Goal: Transaction & Acquisition: Purchase product/service

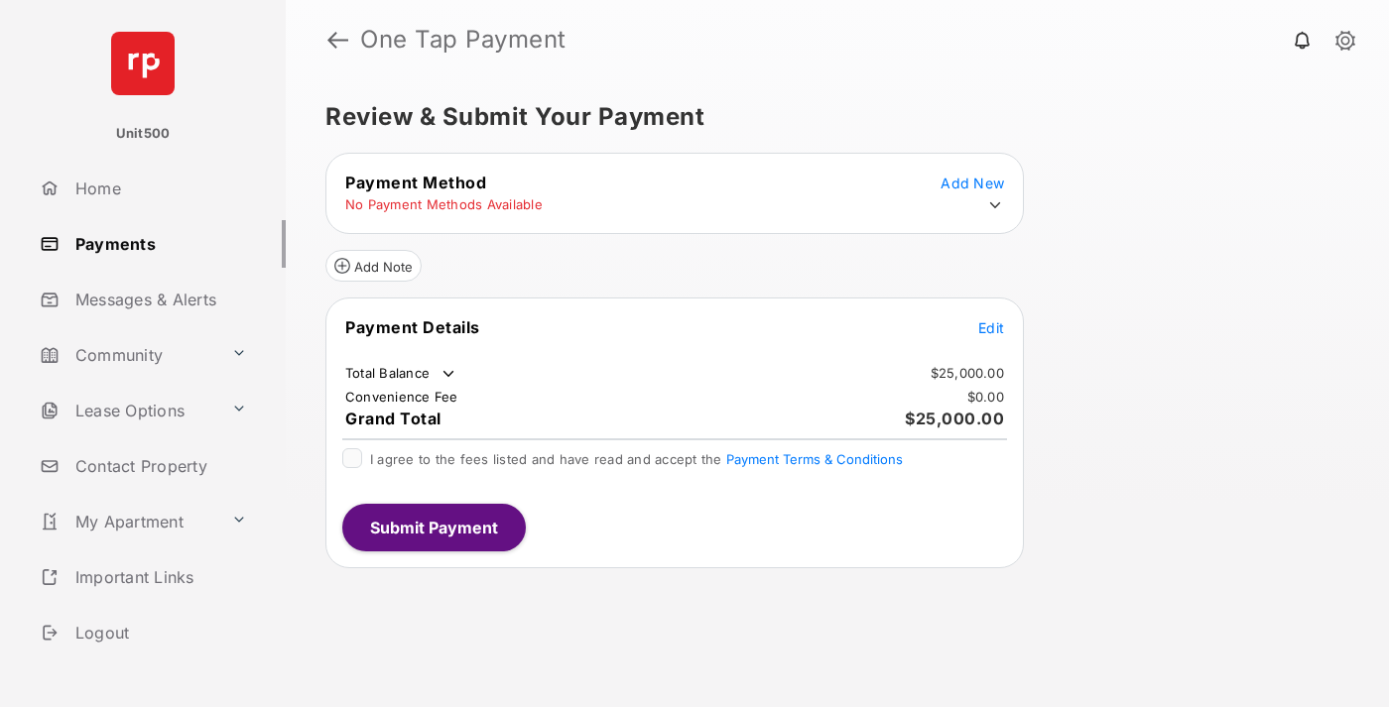
click at [991, 327] on span "Edit" at bounding box center [991, 327] width 26 height 17
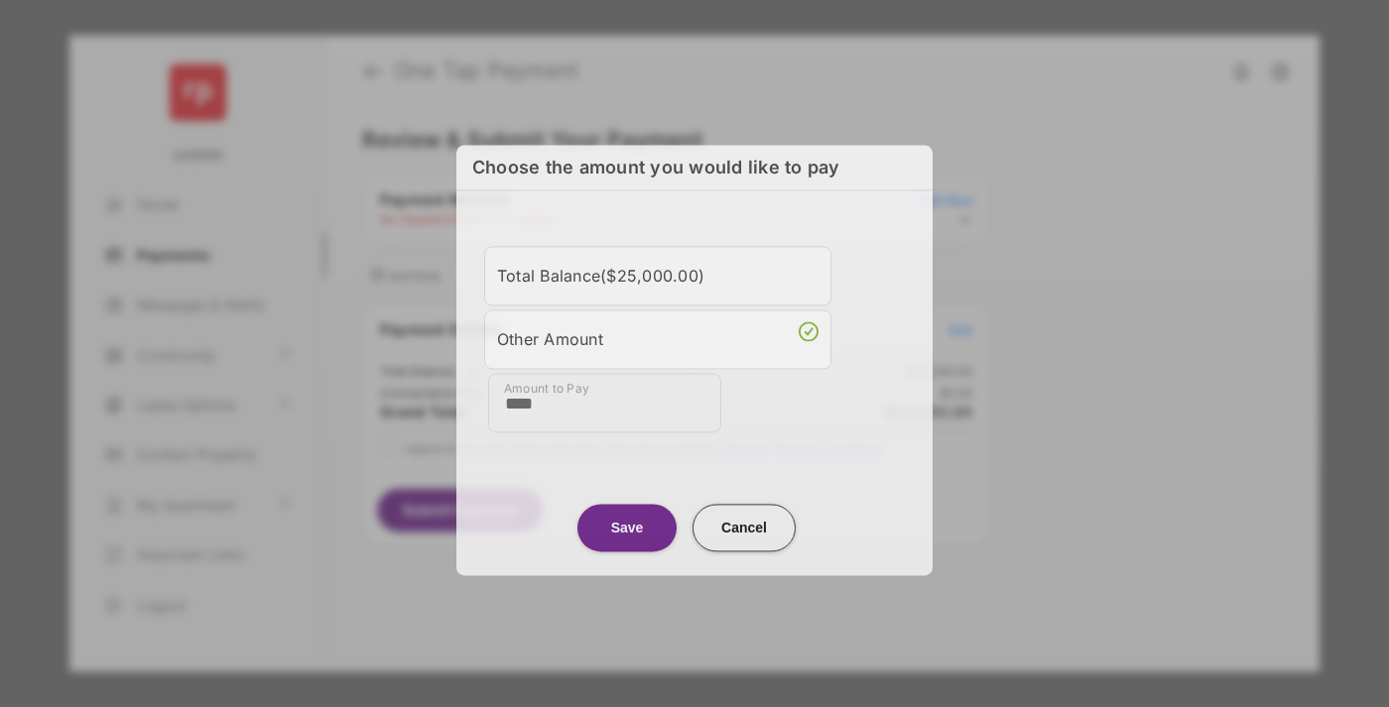
type input "****"
click at [627, 524] on button "Save" at bounding box center [626, 528] width 99 height 48
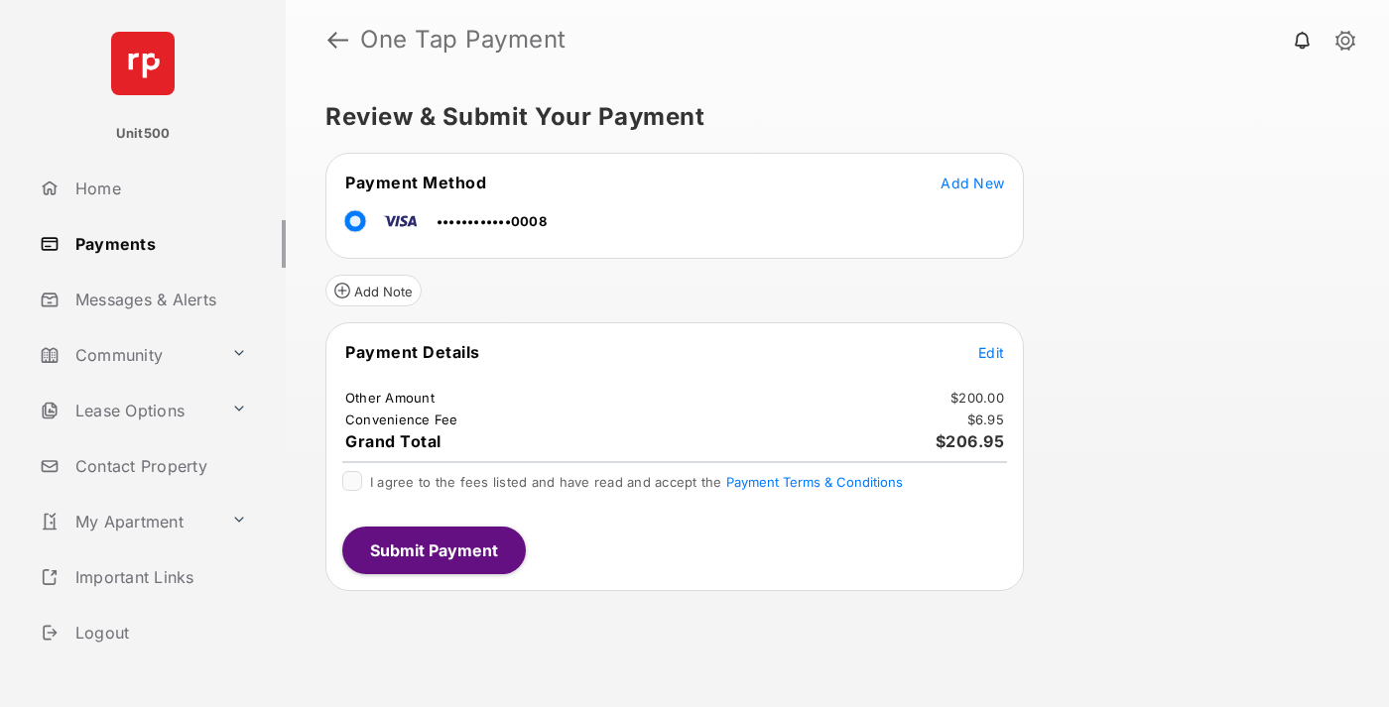
click at [433, 550] on button "Submit Payment" at bounding box center [434, 551] width 184 height 48
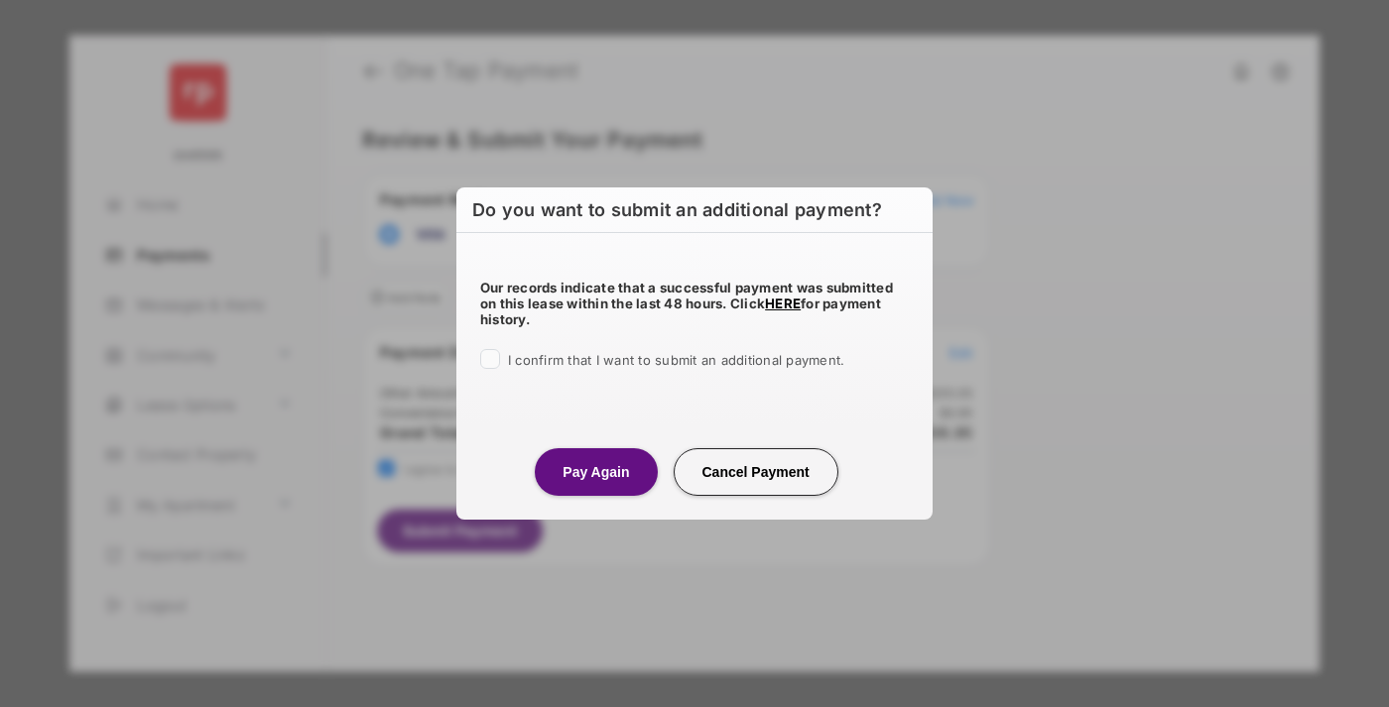
click at [595, 471] on button "Pay Again" at bounding box center [596, 472] width 122 height 48
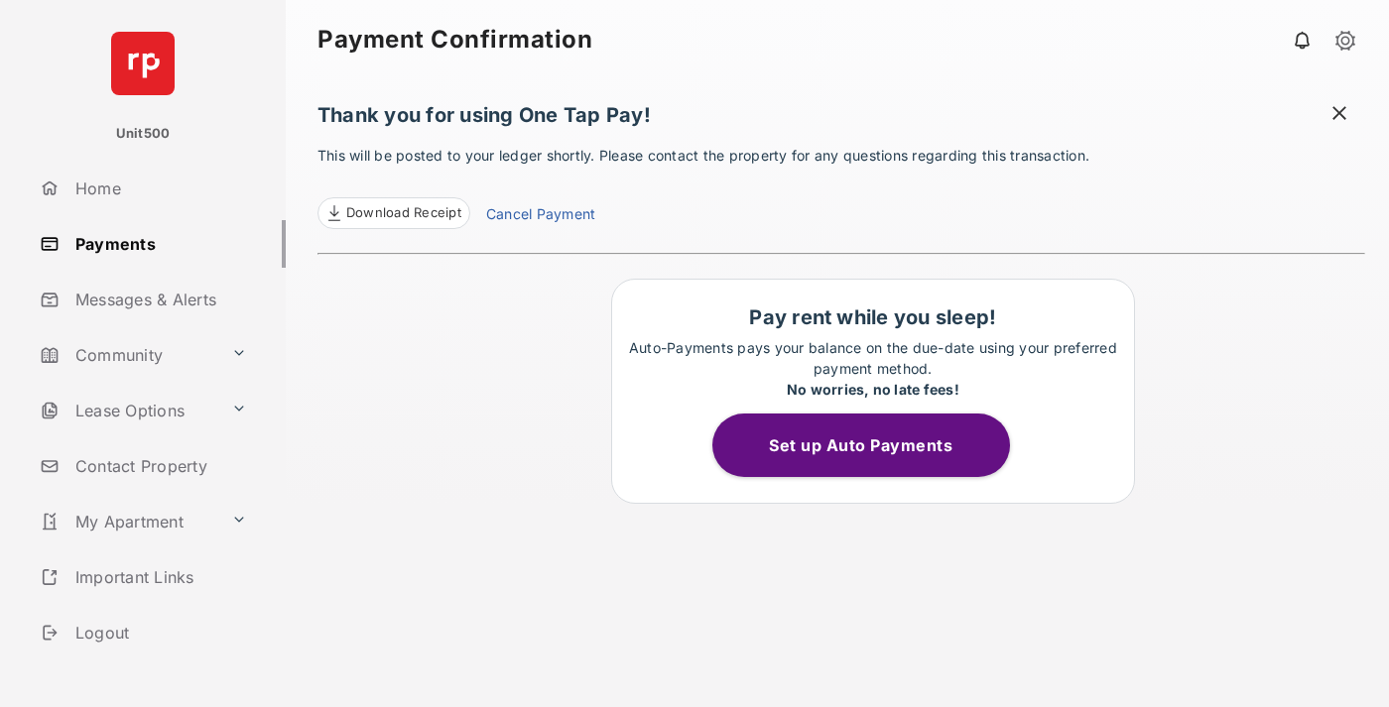
click at [1339, 115] on span at bounding box center [1339, 115] width 20 height 25
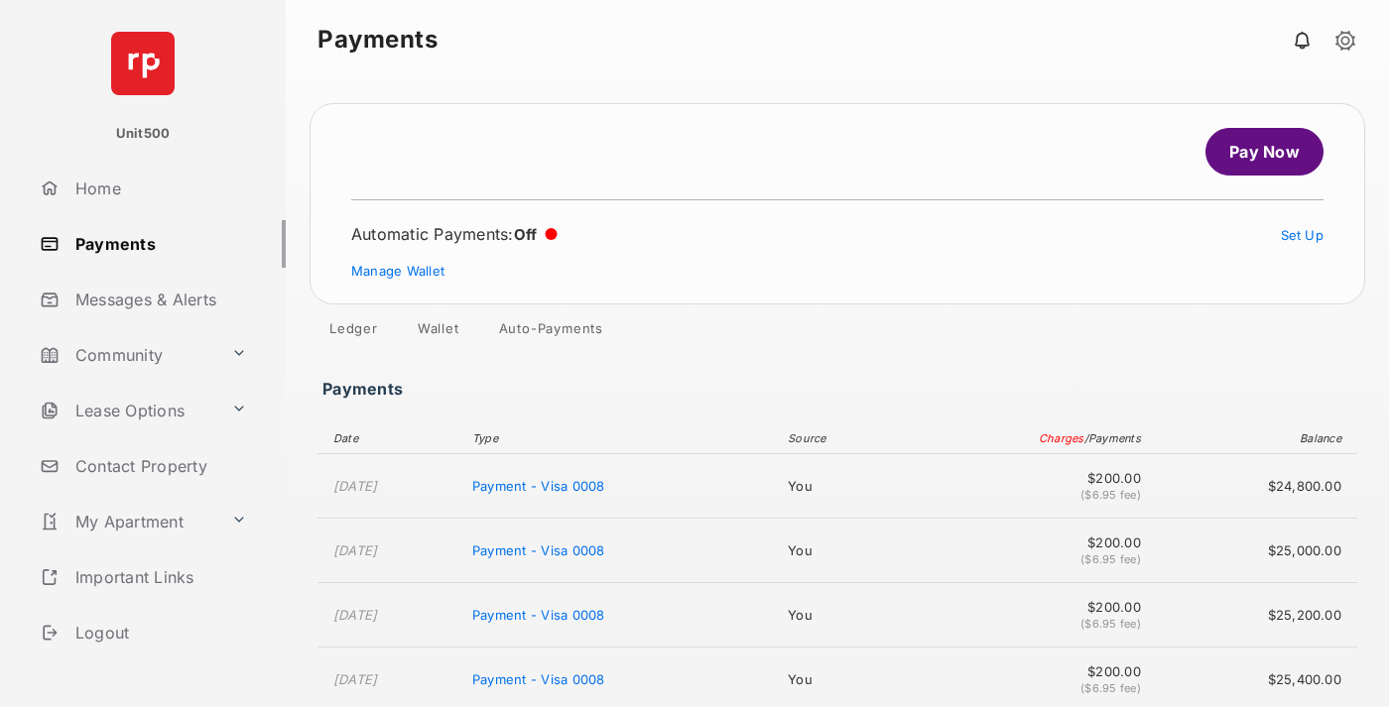
click at [398, 271] on link "Manage Wallet" at bounding box center [397, 271] width 93 height 16
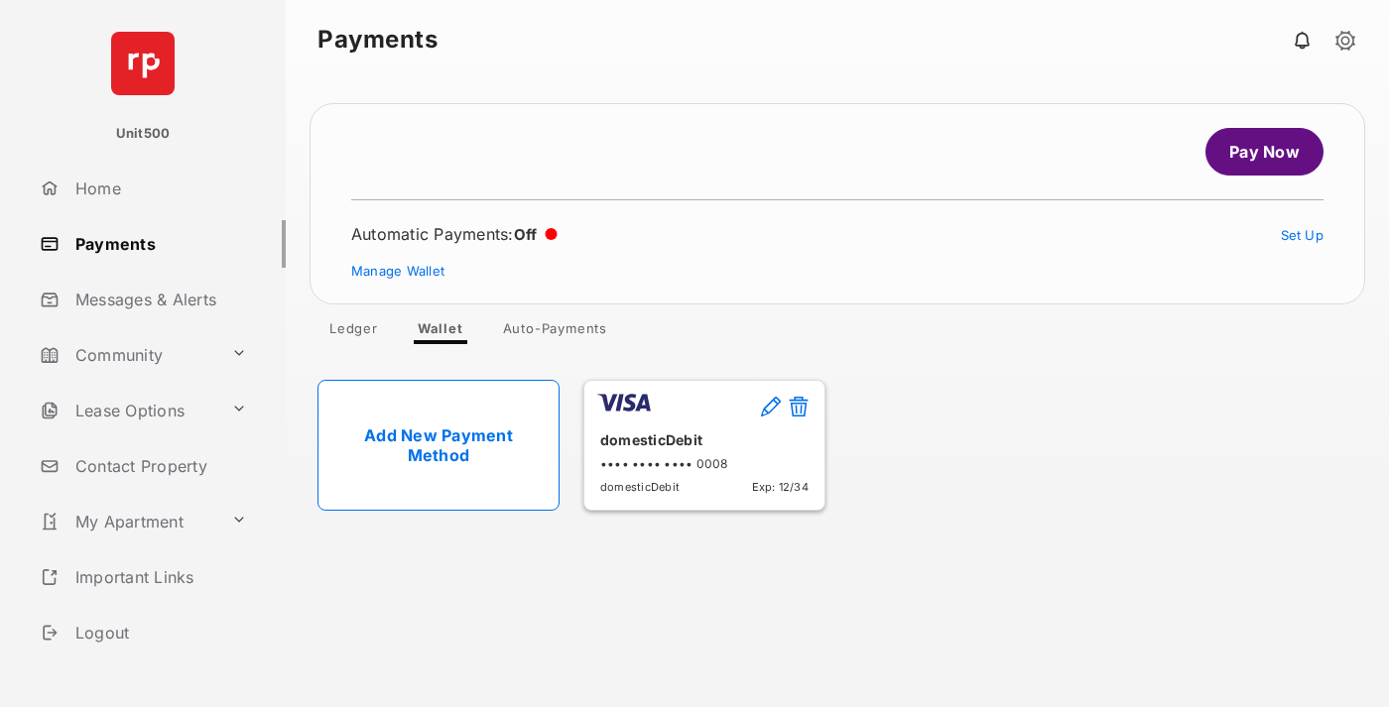
click at [799, 408] on button at bounding box center [799, 408] width 20 height 23
